Goal: Information Seeking & Learning: Find specific fact

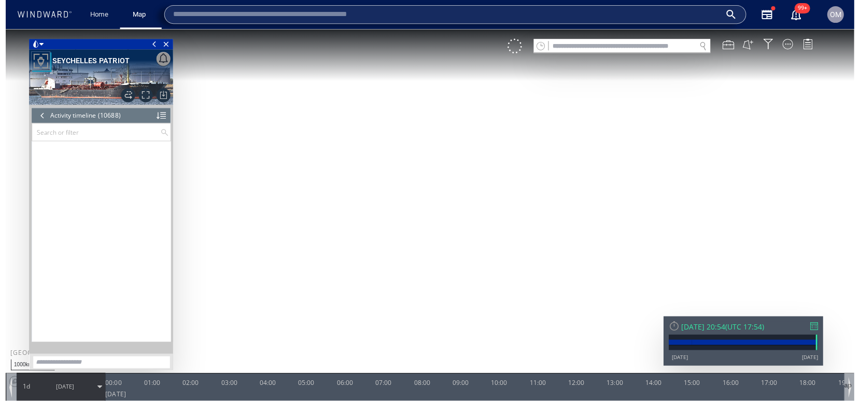
scroll to position [303484, 0]
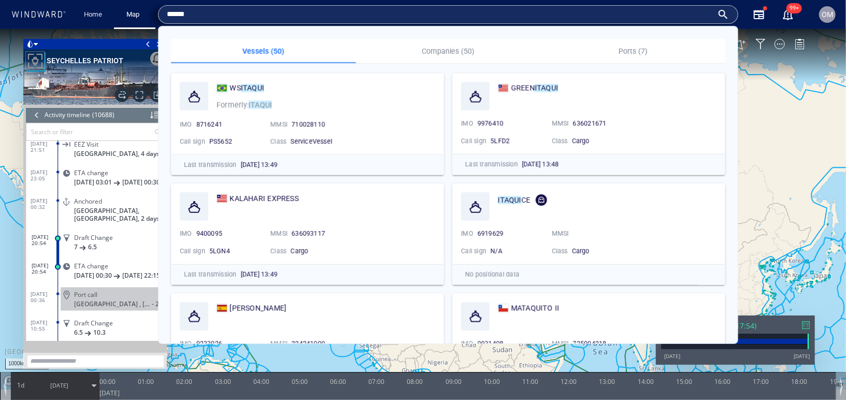
type input "******"
click at [652, 51] on p "Ports (7)" at bounding box center [633, 51] width 173 height 12
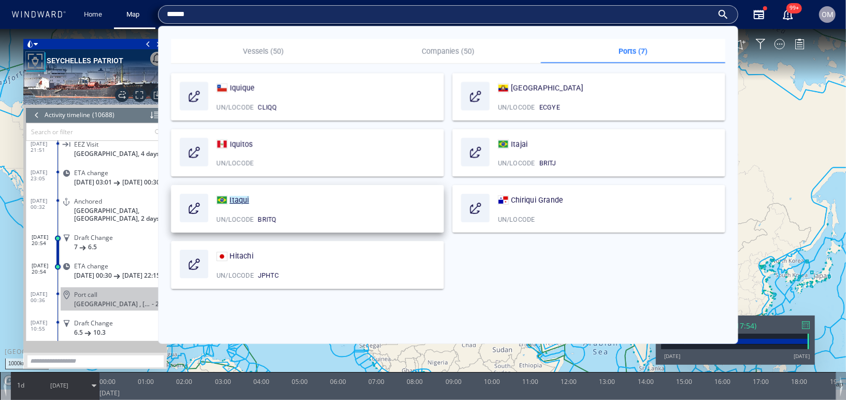
click at [240, 202] on mark "Itaqui" at bounding box center [239, 200] width 19 height 8
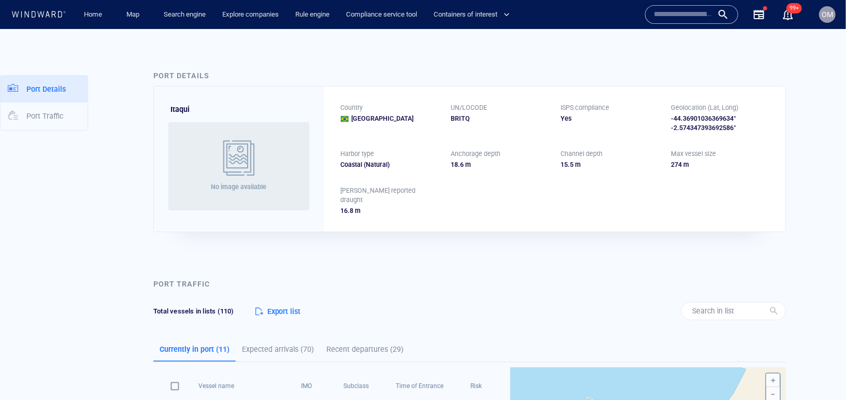
click at [459, 118] on div "BRITQ" at bounding box center [500, 117] width 98 height 9
copy div "BRITQ"
click at [488, 196] on div "Country Brazil UN/LOCODE BRITQ ISPS compliance Yes Geolocation (Lat, Long) -44.…" at bounding box center [555, 158] width 462 height 145
click at [726, 125] on div "-44.36901036369634° -2.574347393692586°" at bounding box center [720, 122] width 98 height 19
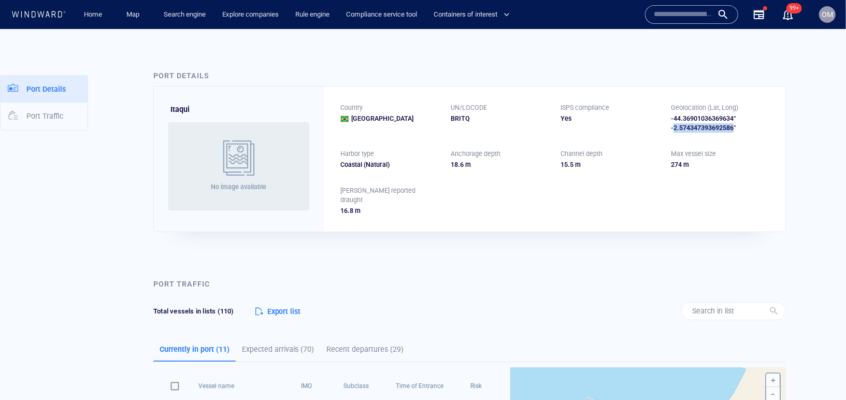
click at [726, 125] on div "-44.36901036369634° -2.574347393692586°" at bounding box center [720, 122] width 98 height 19
click at [415, 88] on div "Country Brazil UN/LOCODE BRITQ ISPS compliance Yes Geolocation (Lat, Long) -44.…" at bounding box center [555, 158] width 462 height 145
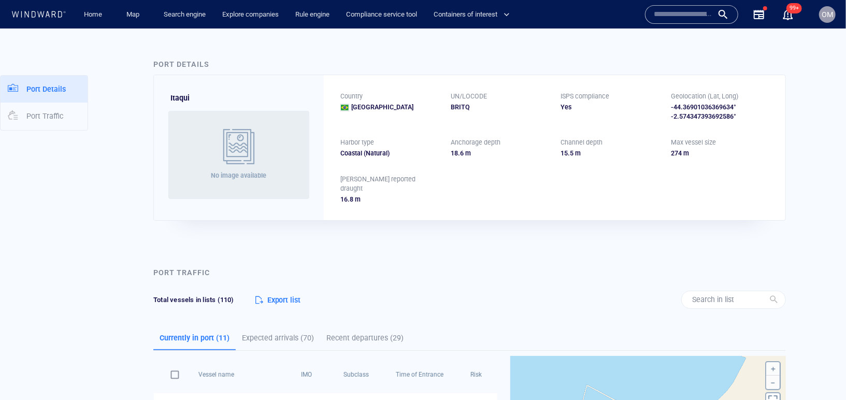
click at [513, 214] on div "Country Brazil UN/LOCODE BRITQ ISPS compliance Yes Geolocation (Lat, Long) -44.…" at bounding box center [555, 147] width 462 height 145
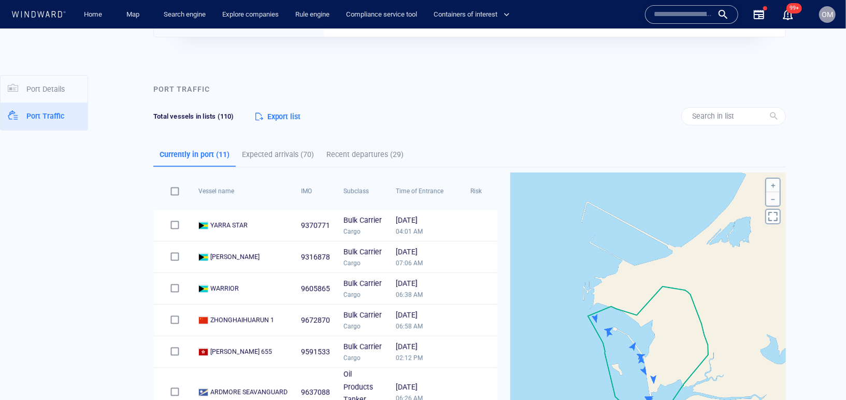
scroll to position [197, 0]
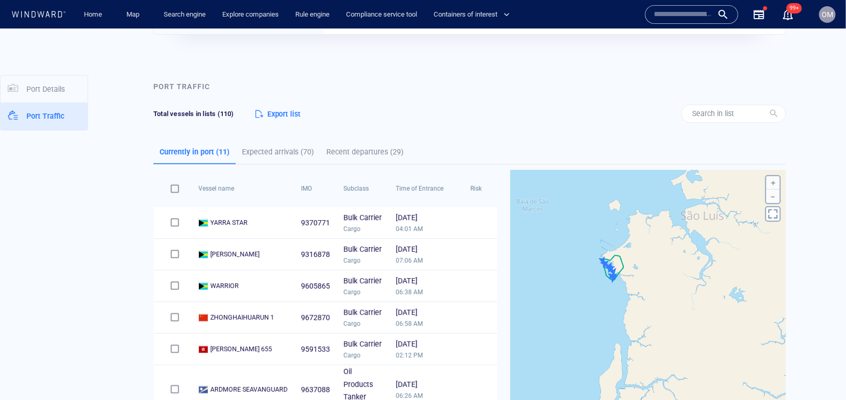
drag, startPoint x: 609, startPoint y: 289, endPoint x: 609, endPoint y: 319, distance: 30.1
click at [609, 319] on canvas "Map" at bounding box center [648, 350] width 276 height 363
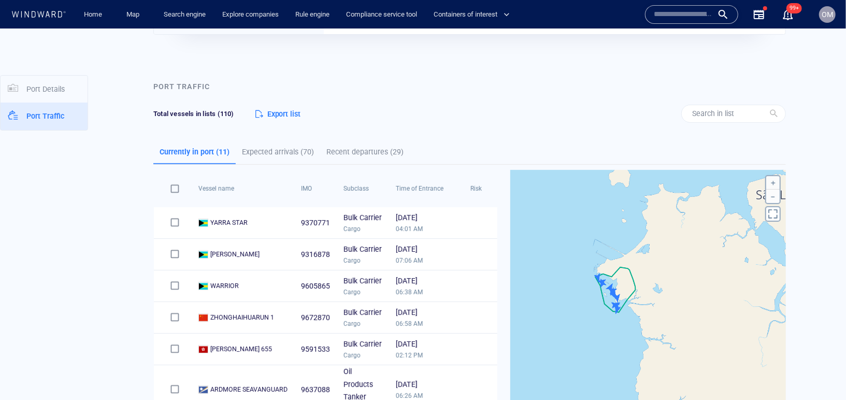
drag, startPoint x: 607, startPoint y: 300, endPoint x: 625, endPoint y: 300, distance: 17.6
click at [625, 300] on canvas "Map" at bounding box center [648, 350] width 276 height 363
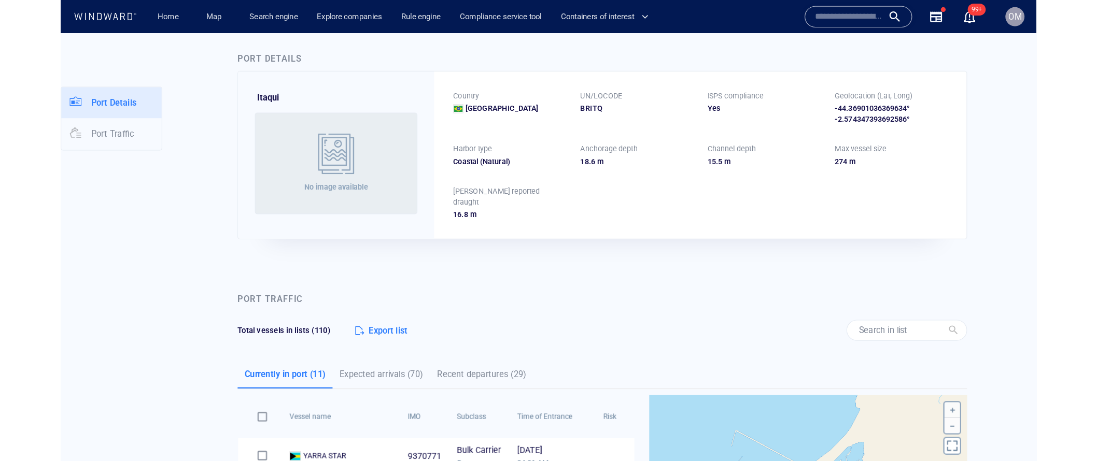
scroll to position [0, 0]
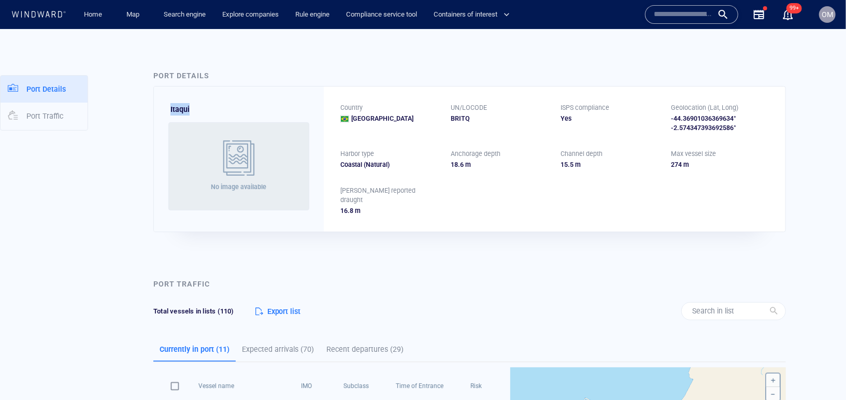
drag, startPoint x: 193, startPoint y: 112, endPoint x: 168, endPoint y: 111, distance: 24.9
click at [167, 110] on div "Itaqui No image available" at bounding box center [239, 158] width 170 height 145
copy p "Itaqui"
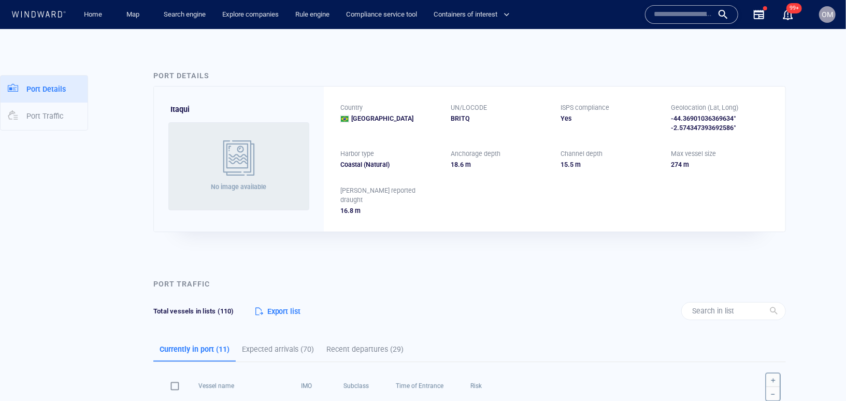
click at [592, 40] on div "Port Details Port Traffic Port Details Itaqui No image available Country Brazil…" at bounding box center [423, 215] width 846 height 372
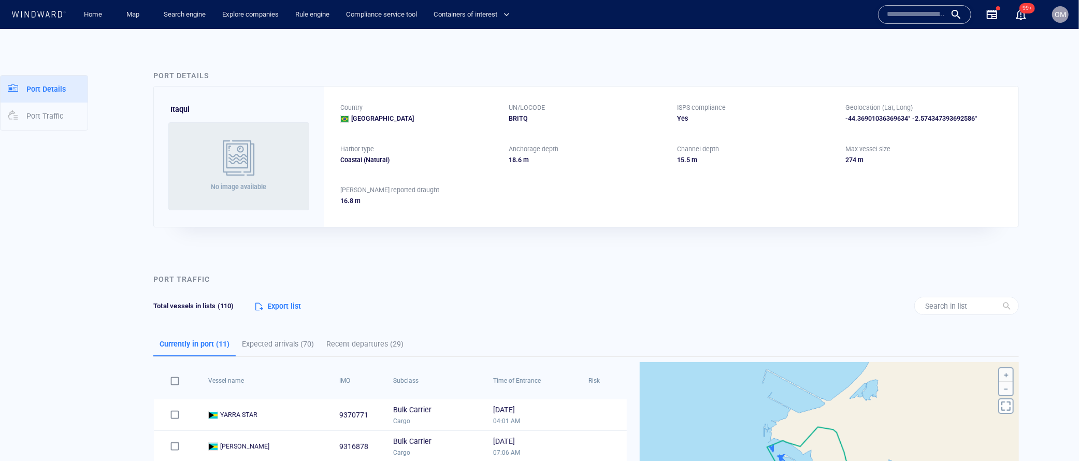
click at [520, 121] on div "BRITQ" at bounding box center [587, 117] width 156 height 9
copy div "BRITQ"
drag, startPoint x: 841, startPoint y: 117, endPoint x: 1028, endPoint y: 117, distance: 187.1
click at [846, 117] on div "Port Details Itaqui No image available Country Brazil UN/LOCODE BRITQ ISPS comp…" at bounding box center [586, 147] width 883 height 189
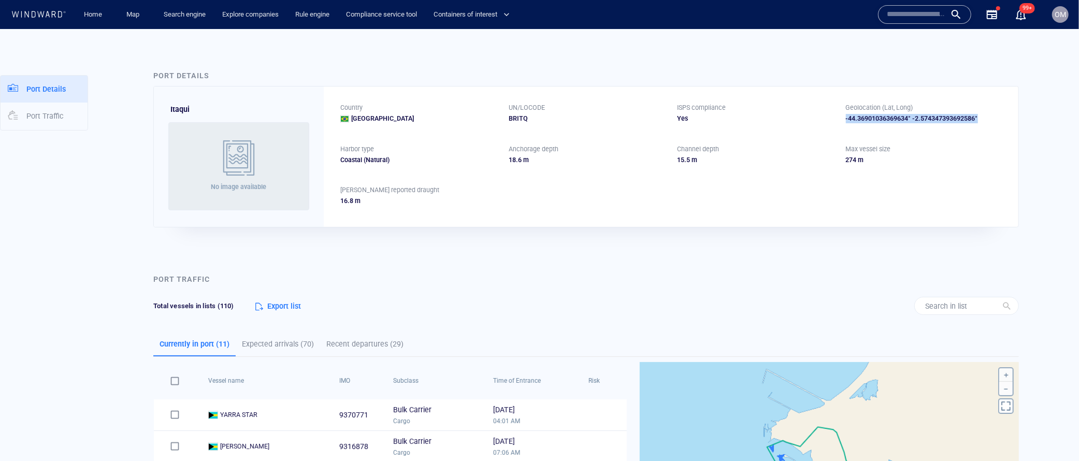
copy div "-44.36901036369634° -2.574347393692586°"
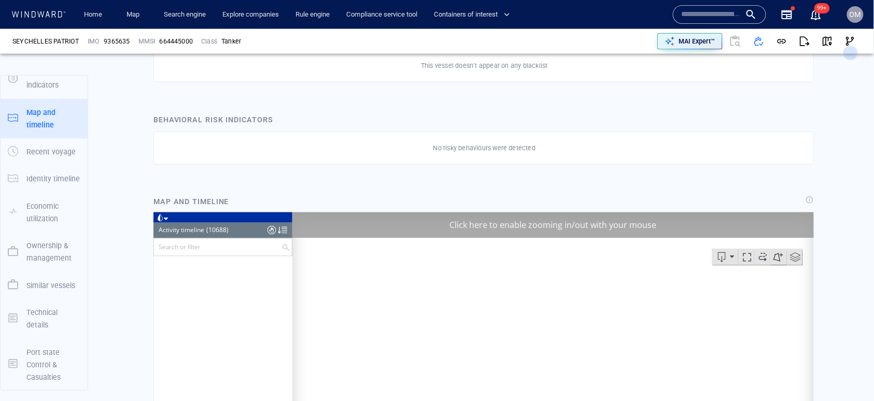
scroll to position [304361, 0]
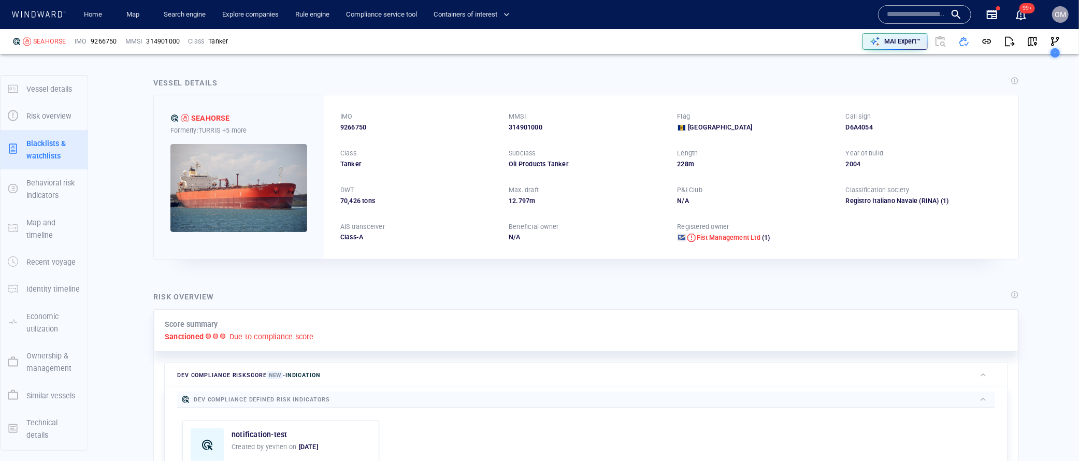
scroll to position [50, 0]
